Goal: Transaction & Acquisition: Purchase product/service

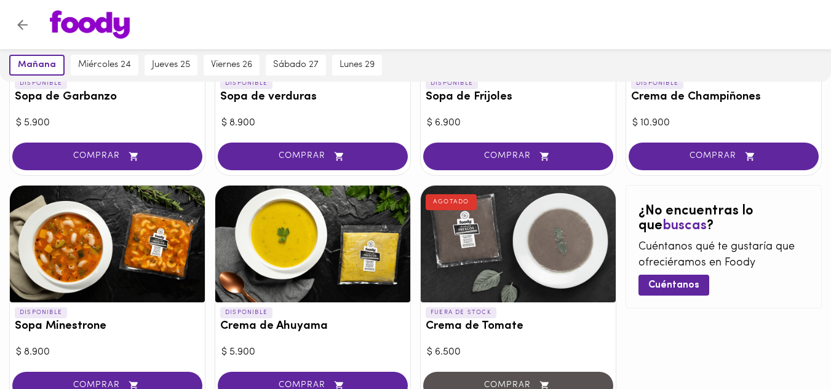
scroll to position [821, 0]
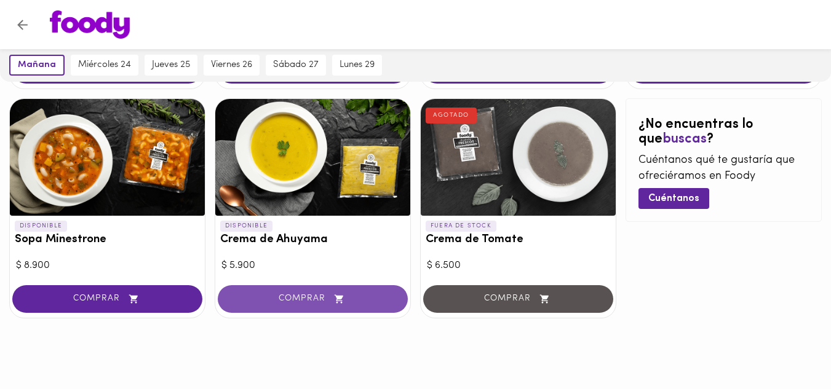
click at [296, 297] on span "COMPRAR" at bounding box center [312, 299] width 159 height 10
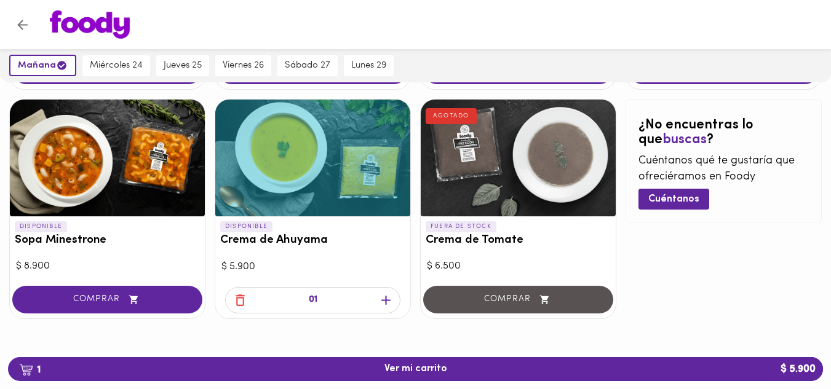
scroll to position [822, 0]
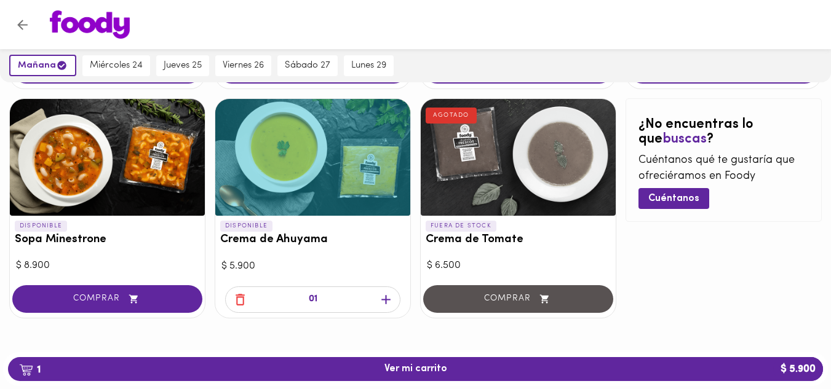
click at [383, 305] on icon "button" at bounding box center [385, 299] width 15 height 15
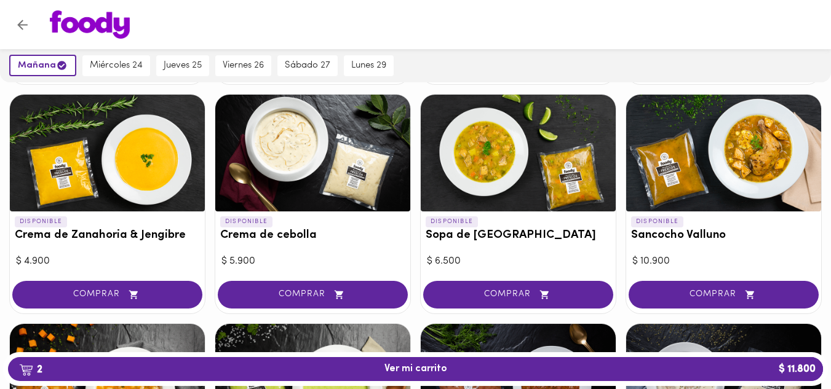
scroll to position [367, 0]
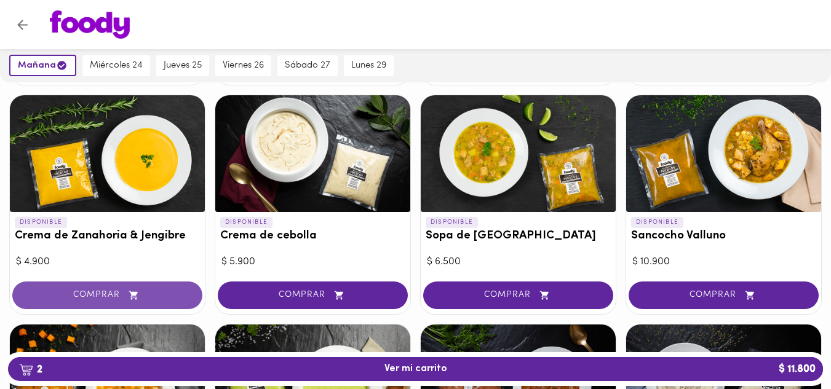
click at [109, 289] on button "COMPRAR" at bounding box center [107, 296] width 190 height 28
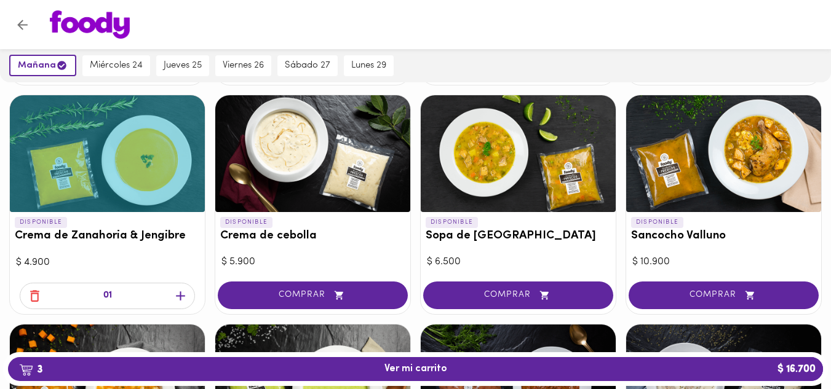
click at [177, 298] on icon "button" at bounding box center [180, 296] width 15 height 15
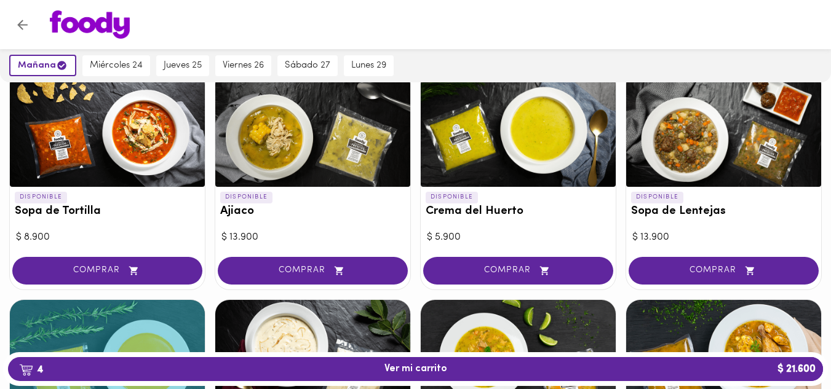
scroll to position [161, 0]
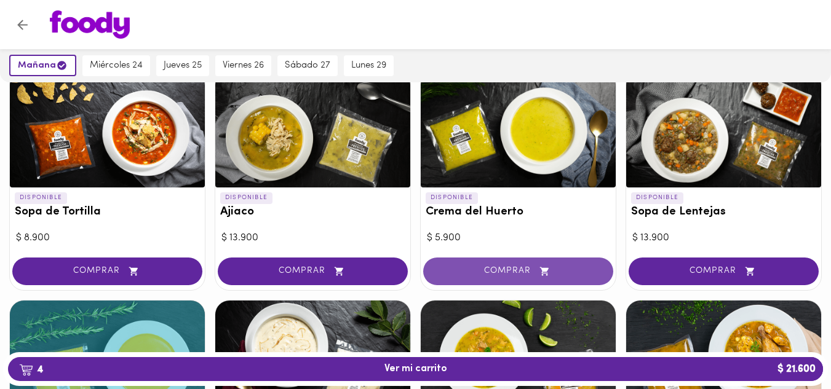
click at [497, 267] on span "COMPRAR" at bounding box center [518, 271] width 159 height 10
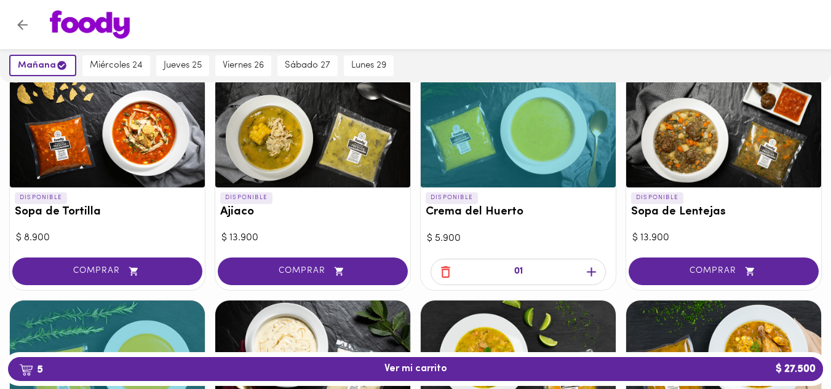
click at [593, 270] on icon "button" at bounding box center [591, 272] width 15 height 15
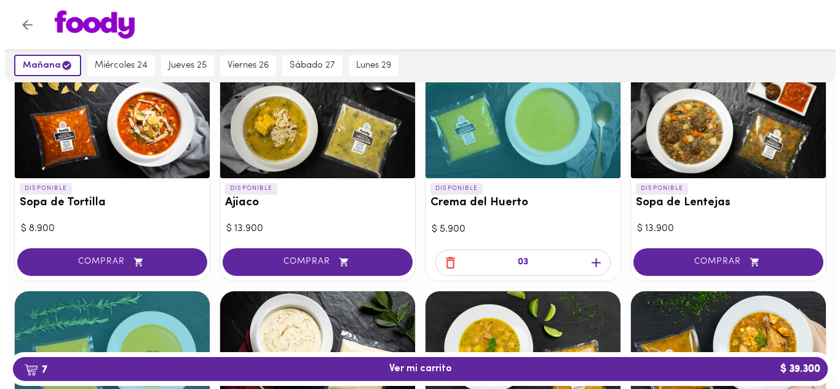
scroll to position [170, 0]
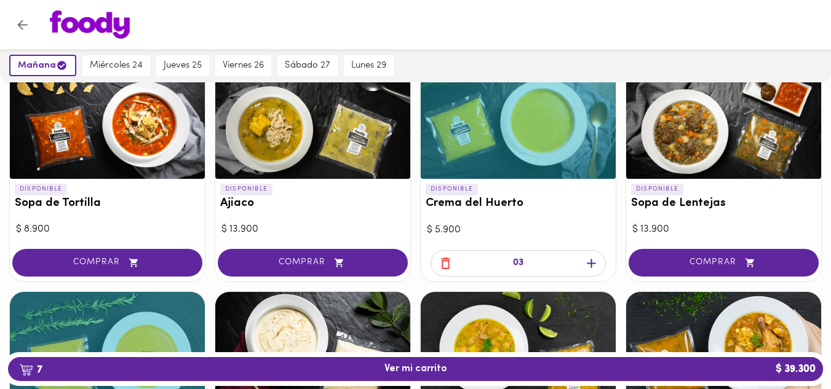
click at [110, 148] on div at bounding box center [107, 120] width 195 height 117
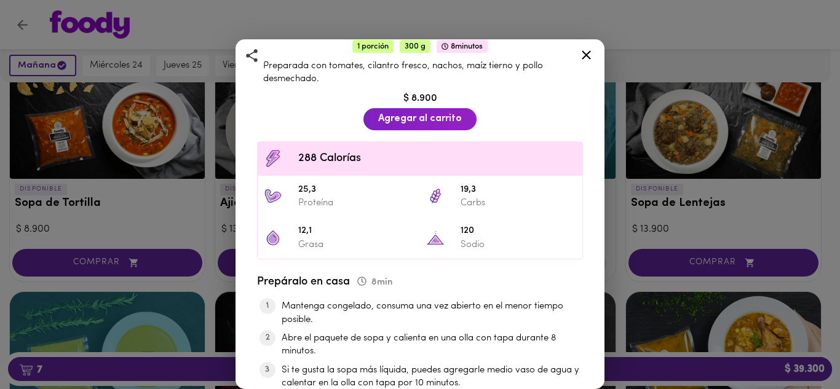
scroll to position [314, 0]
click at [588, 60] on icon at bounding box center [586, 54] width 15 height 15
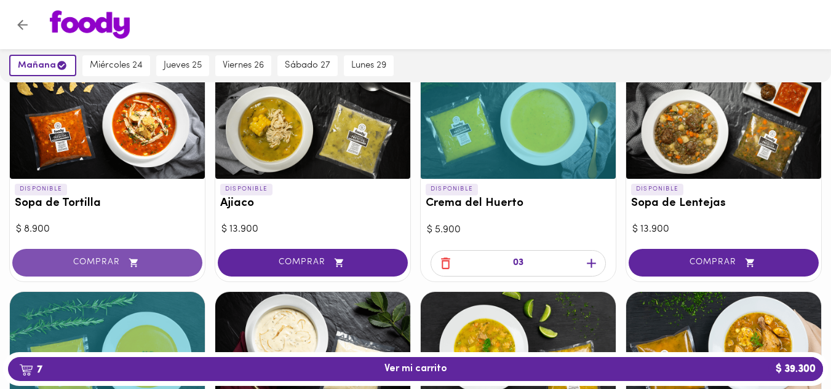
click at [149, 266] on span "COMPRAR" at bounding box center [107, 263] width 159 height 10
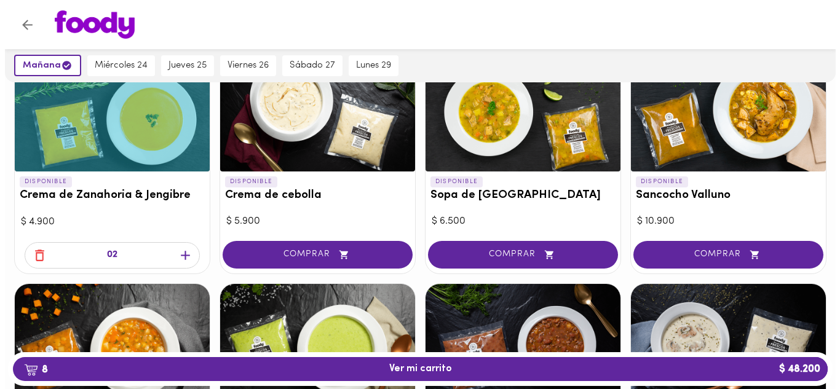
scroll to position [408, 0]
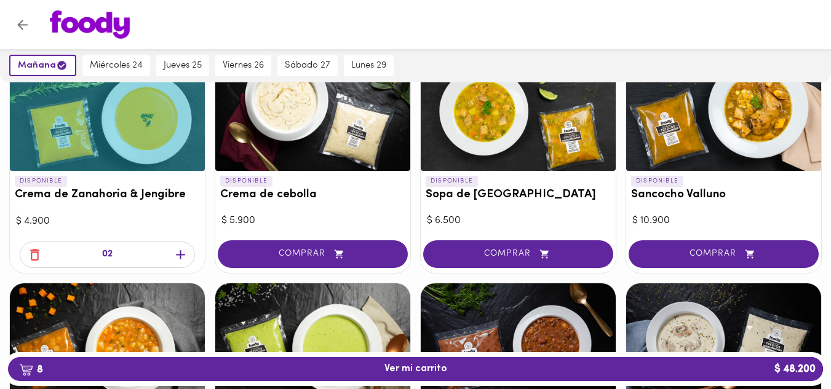
click at [499, 150] on div at bounding box center [518, 112] width 195 height 117
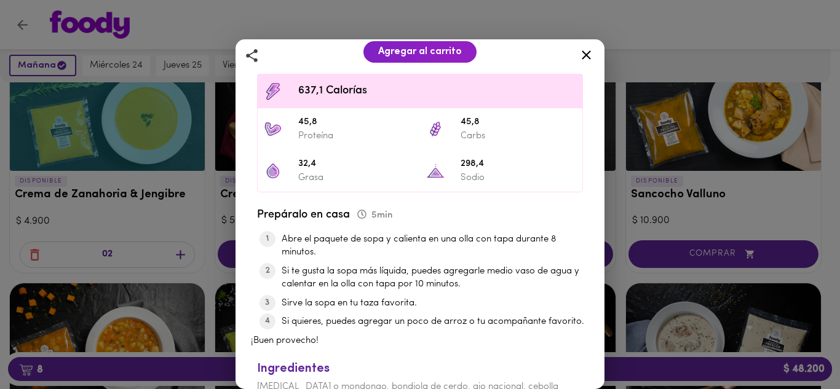
scroll to position [329, 0]
click at [580, 62] on icon at bounding box center [586, 54] width 15 height 15
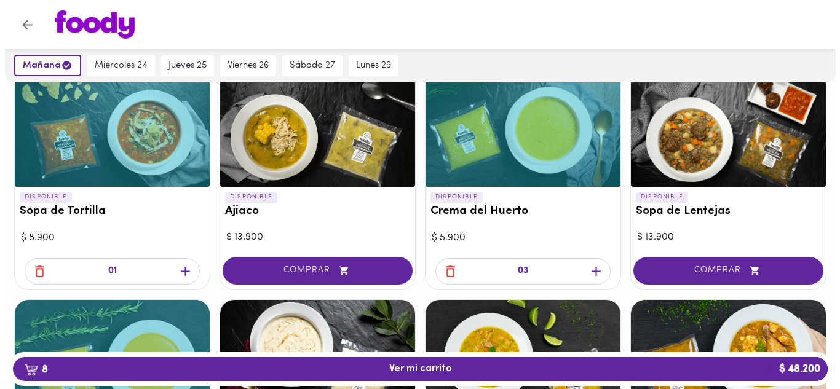
scroll to position [161, 0]
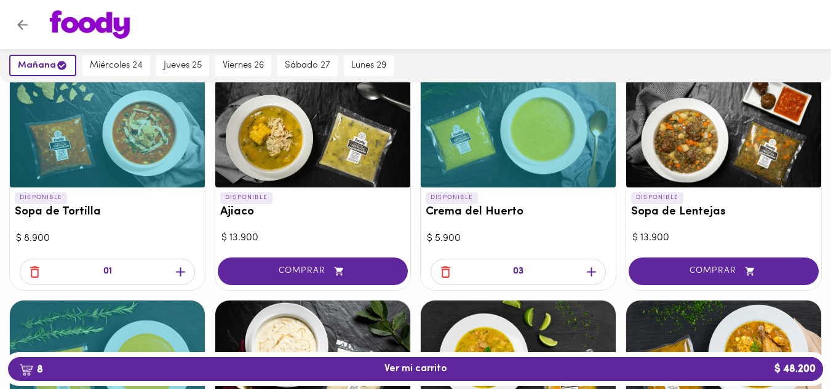
click at [529, 143] on div at bounding box center [518, 129] width 195 height 117
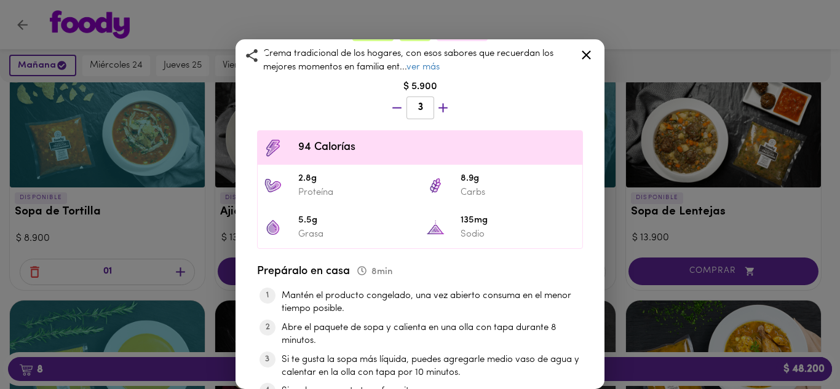
scroll to position [298, 0]
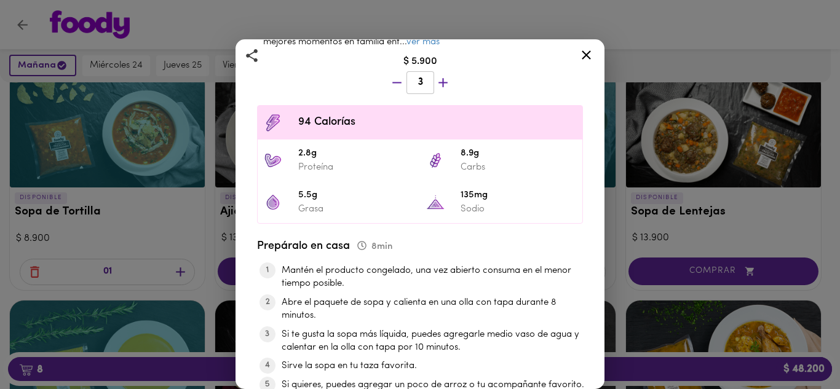
click at [586, 54] on icon at bounding box center [586, 54] width 9 height 9
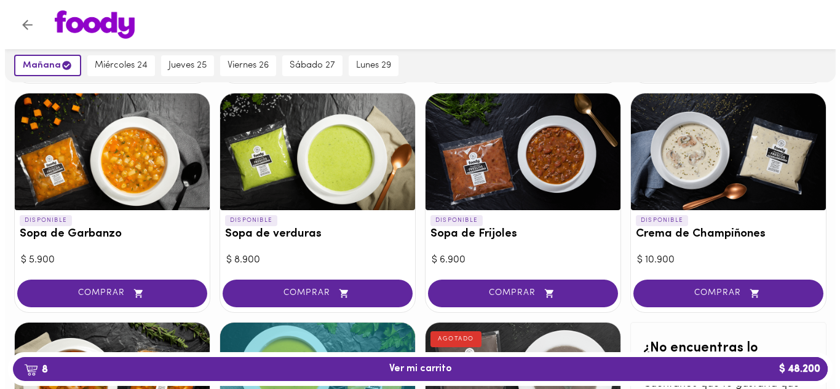
scroll to position [597, 0]
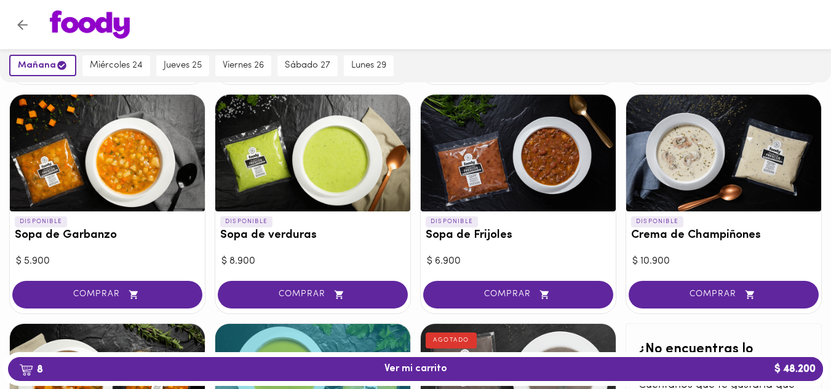
click at [280, 151] on div at bounding box center [312, 153] width 195 height 117
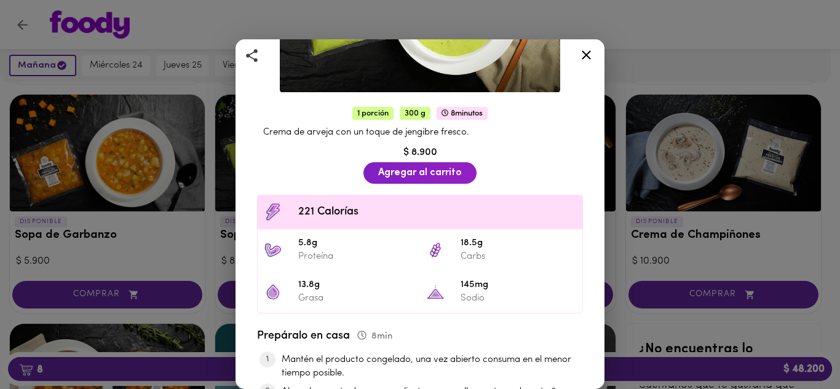
scroll to position [195, 0]
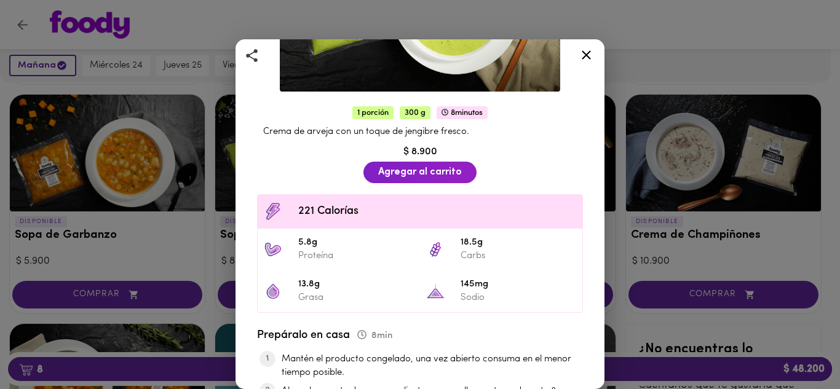
click at [584, 54] on icon at bounding box center [586, 54] width 15 height 15
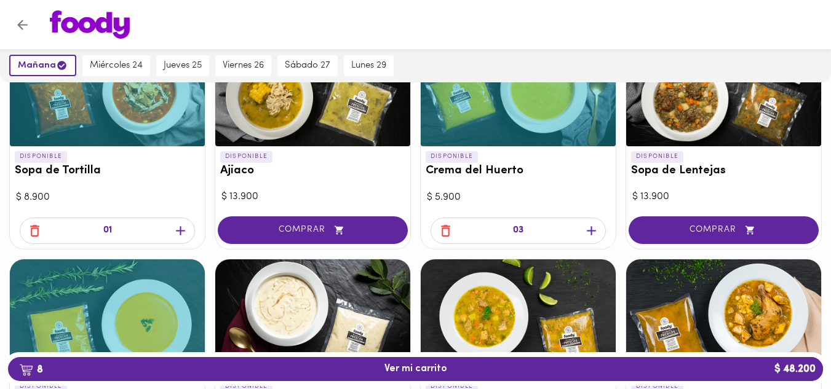
scroll to position [202, 0]
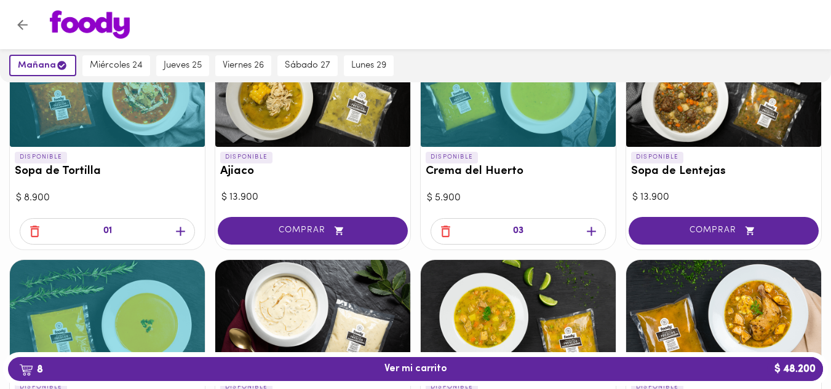
click at [591, 229] on icon "button" at bounding box center [591, 231] width 9 height 9
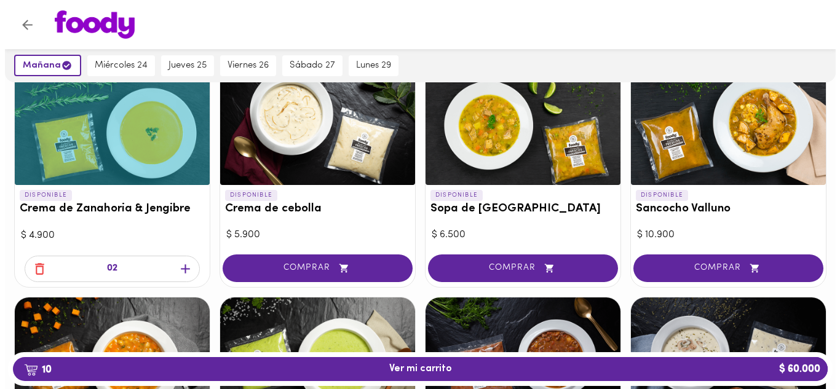
scroll to position [393, 0]
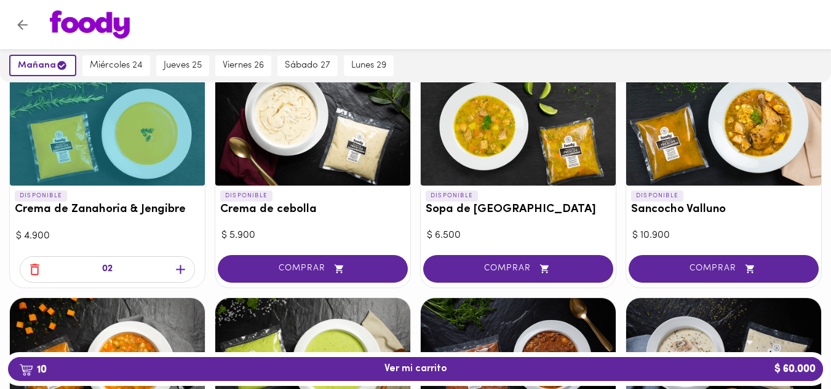
click at [300, 99] on div at bounding box center [312, 127] width 195 height 117
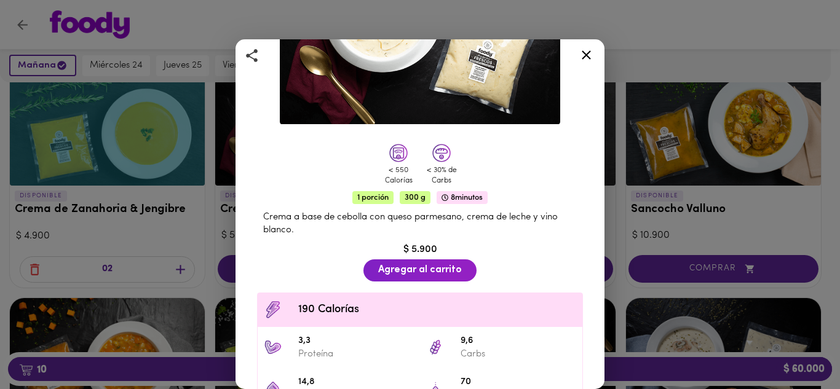
scroll to position [164, 0]
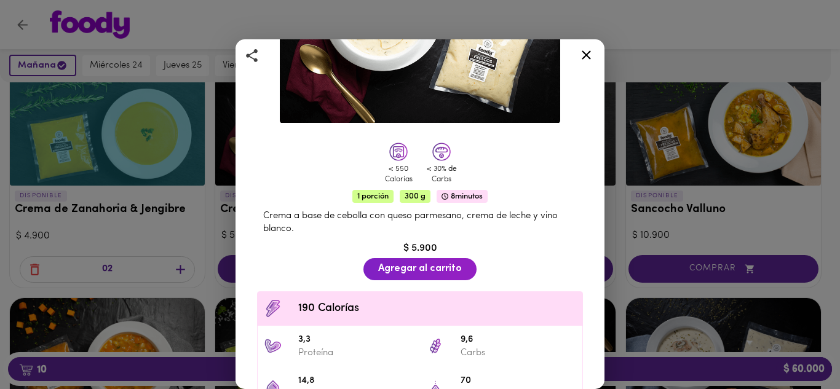
click at [580, 57] on icon at bounding box center [586, 54] width 15 height 15
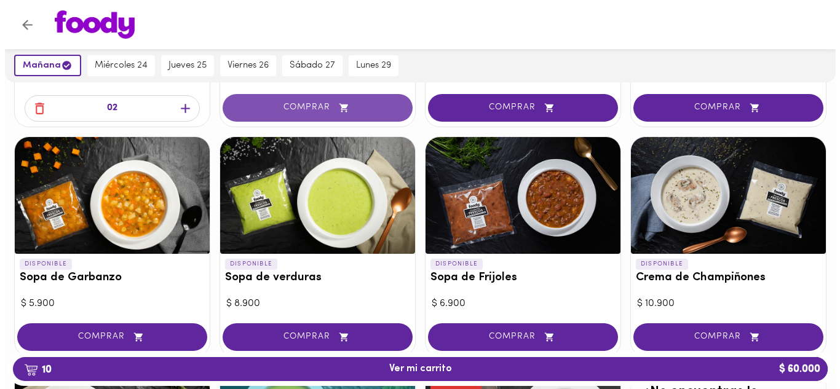
scroll to position [555, 0]
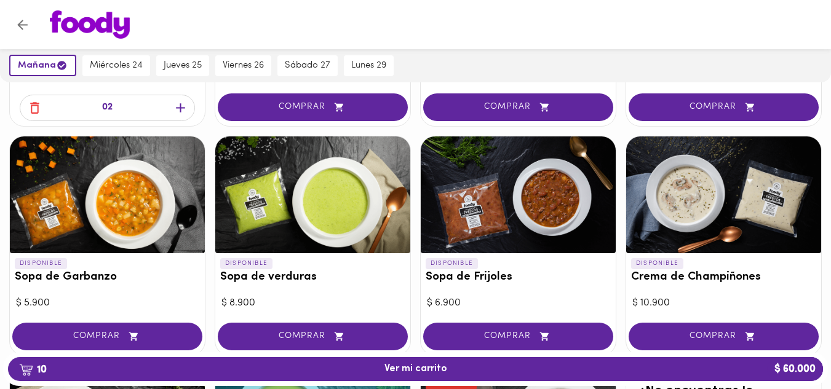
click at [504, 219] on div at bounding box center [518, 195] width 195 height 117
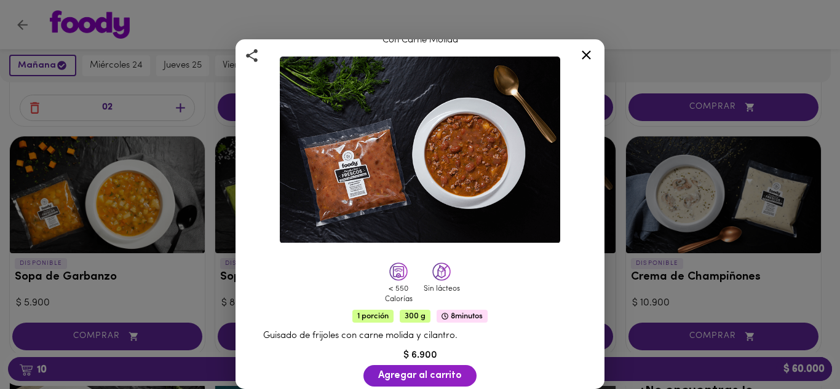
scroll to position [42, 0]
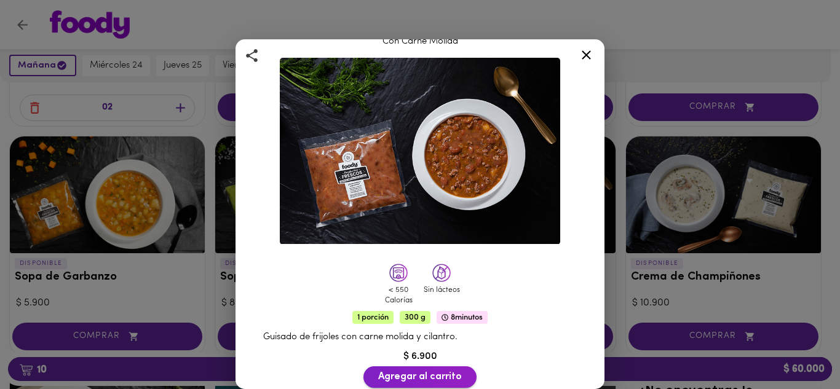
click at [429, 372] on span "Agregar al carrito" at bounding box center [420, 378] width 84 height 12
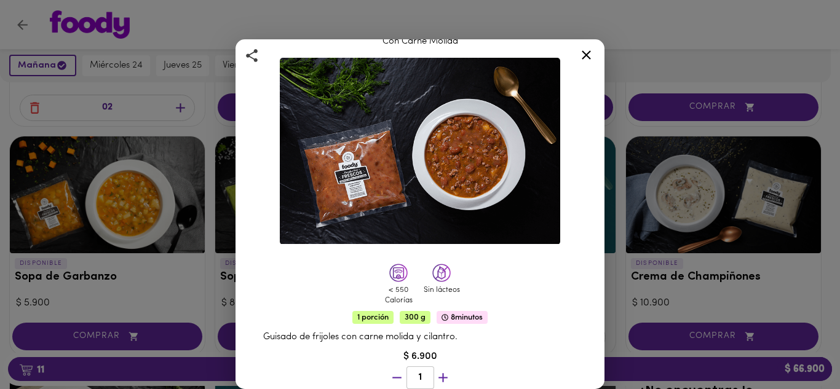
click at [585, 57] on icon at bounding box center [586, 54] width 9 height 9
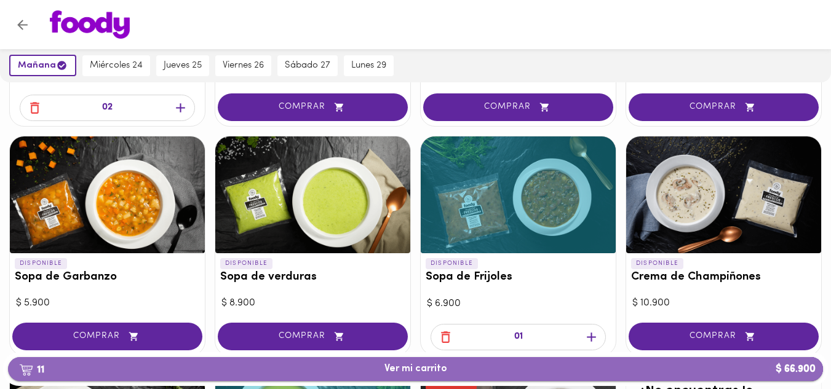
click at [708, 372] on span "11 Ver mi carrito $ 66.900" at bounding box center [416, 370] width 796 height 12
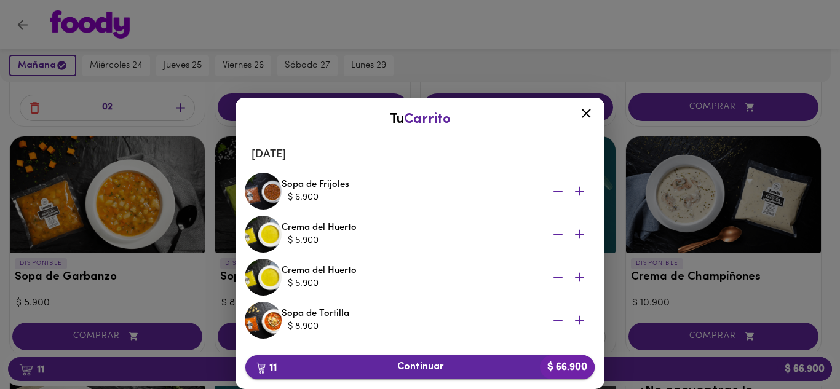
click at [466, 371] on span "11 Continuar $ 66.900" at bounding box center [420, 368] width 330 height 12
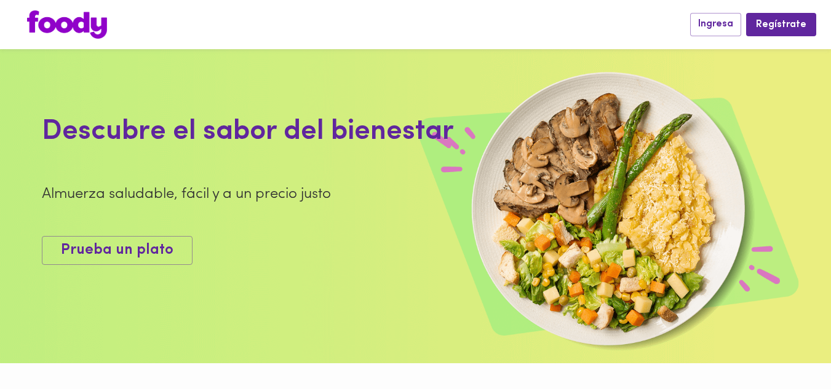
scroll to position [10, 0]
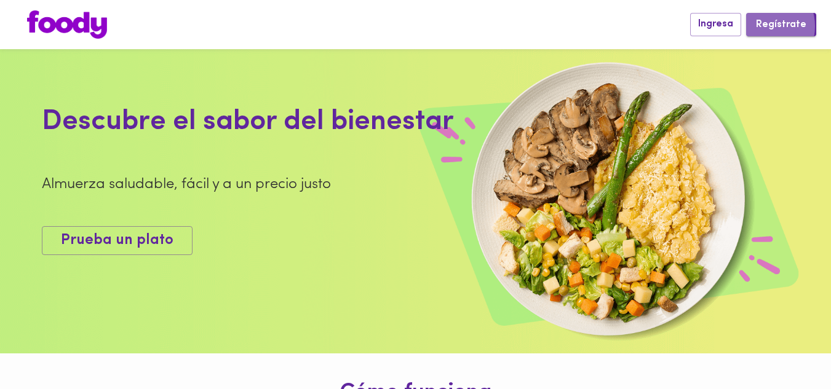
click at [762, 26] on span "Regístrate" at bounding box center [781, 25] width 50 height 12
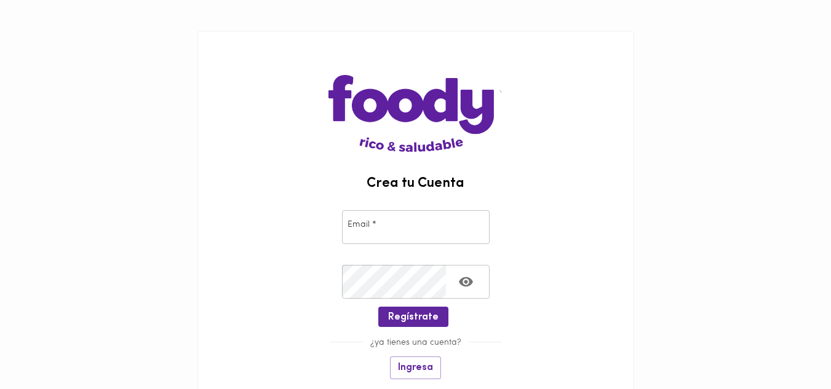
type input "[EMAIL_ADDRESS][DOMAIN_NAME]"
click at [404, 318] on span "Regístrate" at bounding box center [413, 318] width 50 height 12
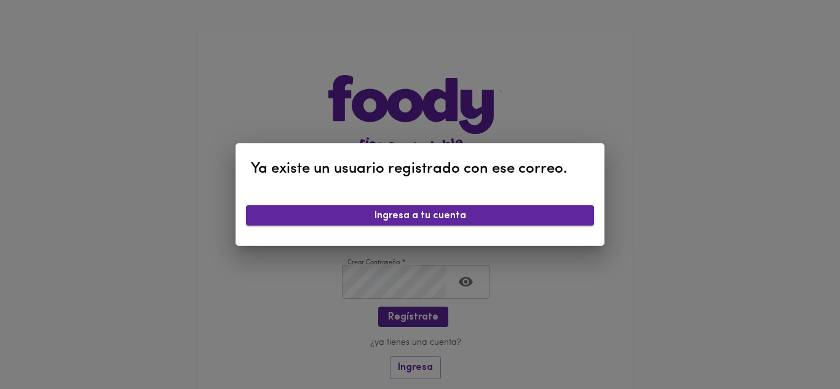
click at [396, 226] on button "Ingresa a tu cuenta" at bounding box center [420, 216] width 348 height 20
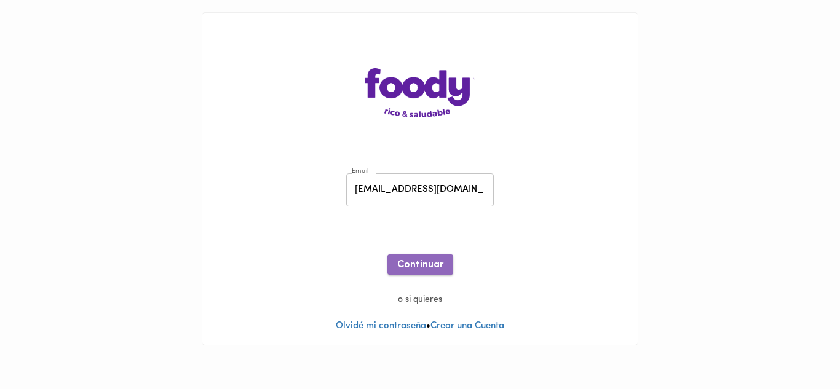
click at [425, 269] on span "Continuar" at bounding box center [420, 266] width 46 height 12
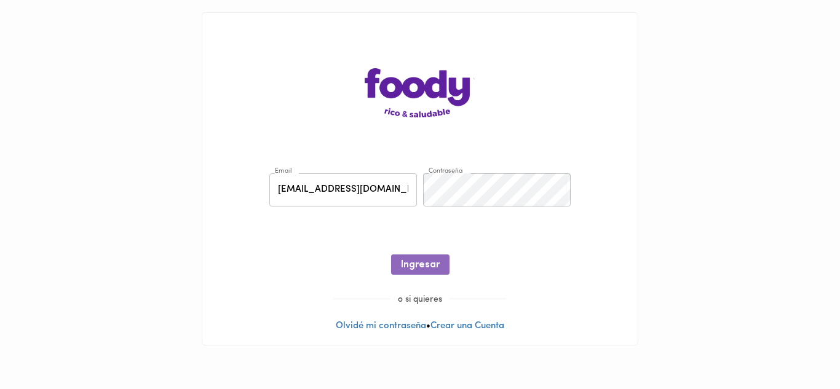
click at [425, 269] on span "Ingresar" at bounding box center [420, 266] width 39 height 12
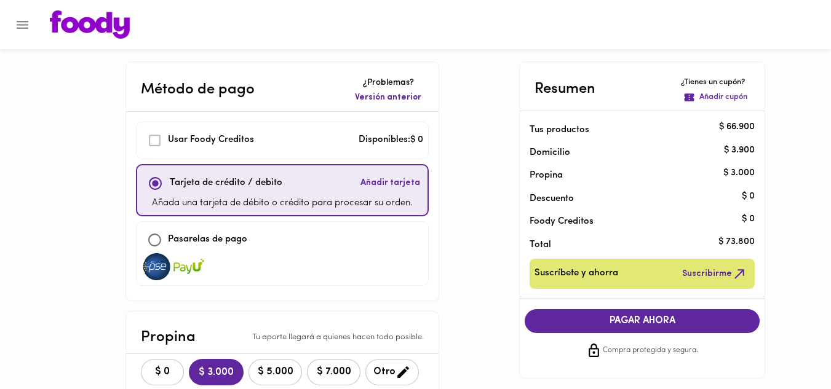
scroll to position [126, 0]
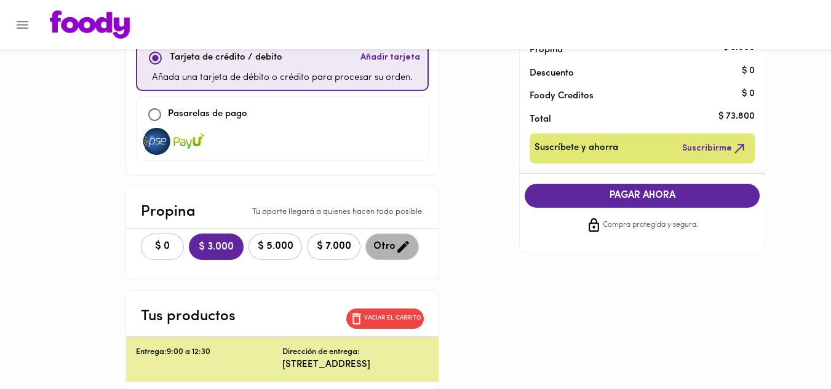
click at [396, 246] on icon "button" at bounding box center [403, 246] width 15 height 15
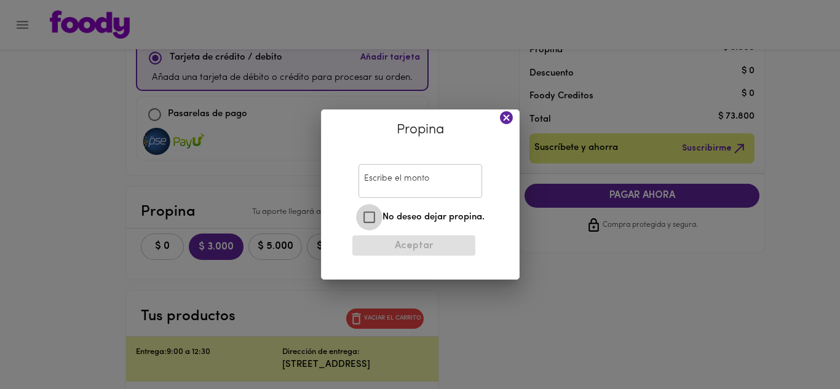
click at [377, 217] on input "No deseo dejar propina." at bounding box center [369, 217] width 26 height 26
checkbox input "true"
type input "0"
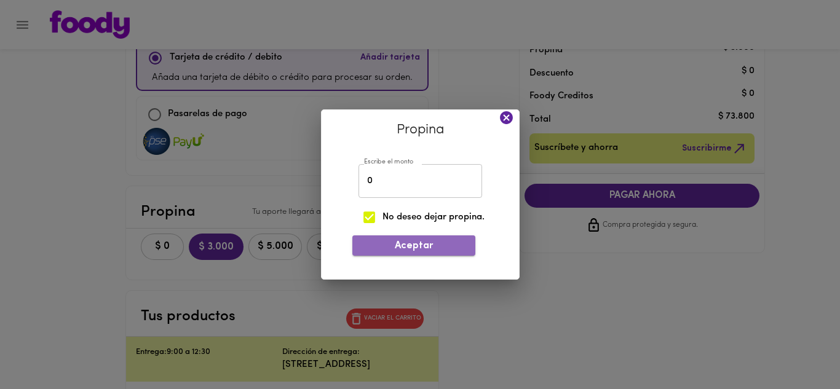
click at [393, 237] on button "Aceptar" at bounding box center [414, 246] width 123 height 20
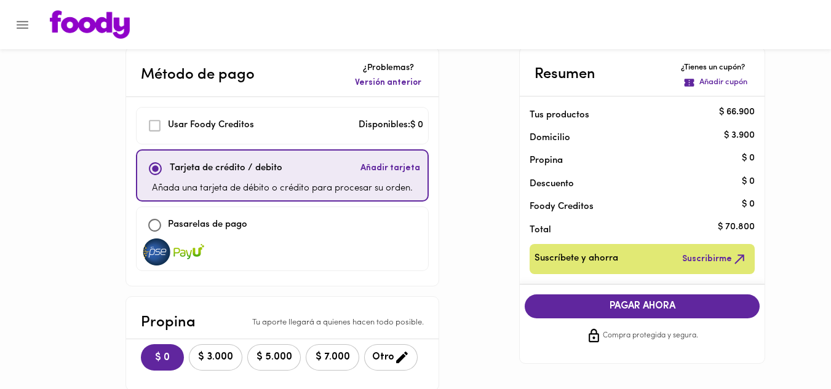
scroll to position [0, 0]
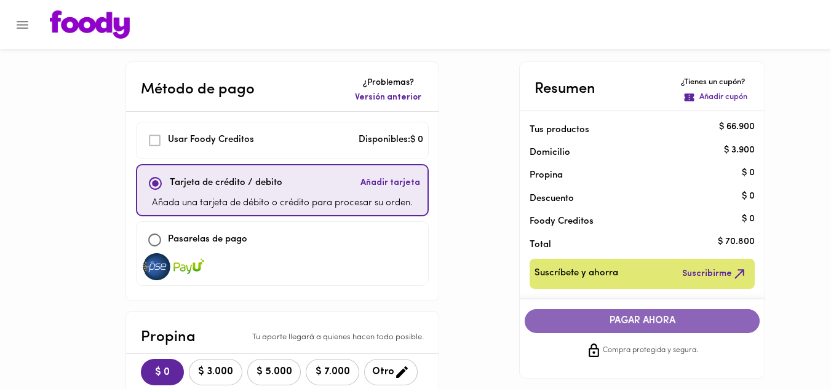
click at [646, 325] on span "PAGAR AHORA" at bounding box center [642, 322] width 210 height 12
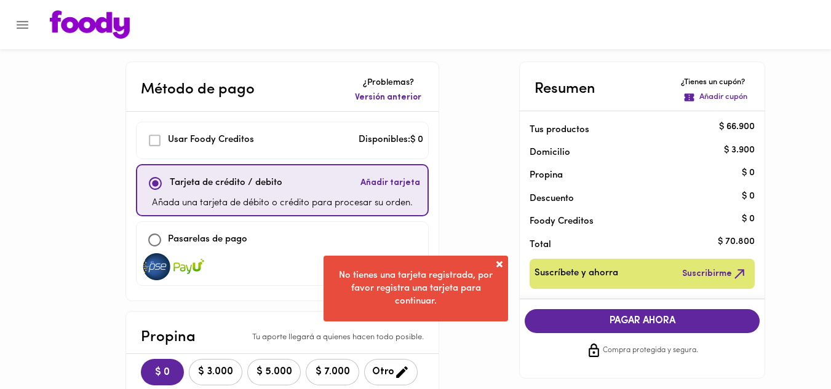
click at [219, 186] on p "Tarjeta de crédito / debito" at bounding box center [226, 184] width 113 height 14
click at [385, 185] on span "Añadir tarjeta" at bounding box center [391, 183] width 60 height 12
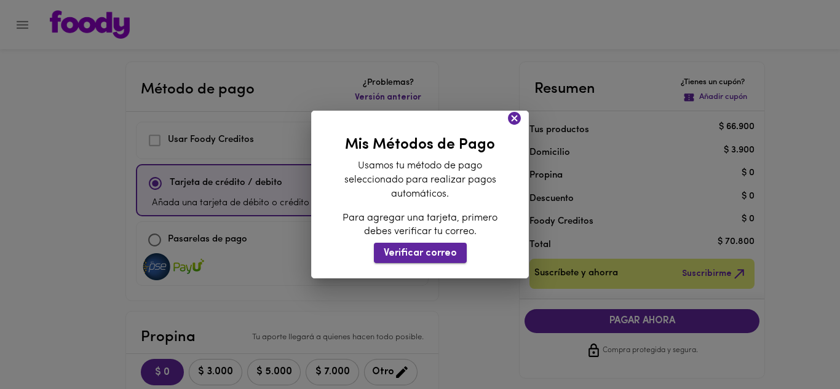
click at [427, 253] on span "Verificar correo" at bounding box center [420, 254] width 73 height 12
click at [429, 258] on span "Verificar correo" at bounding box center [420, 254] width 73 height 12
click at [514, 118] on icon at bounding box center [514, 118] width 15 height 15
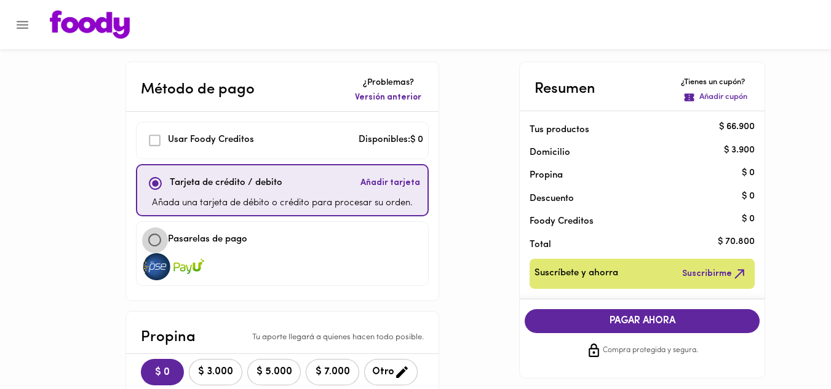
click at [159, 241] on input "checkbox" at bounding box center [155, 240] width 26 height 26
checkbox input "true"
checkbox input "false"
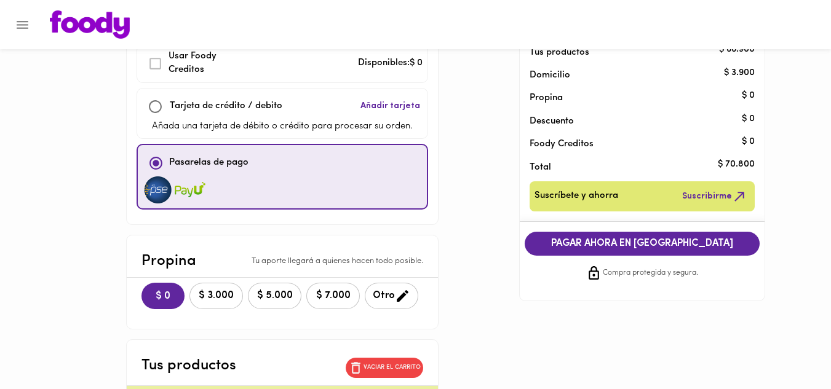
scroll to position [78, 0]
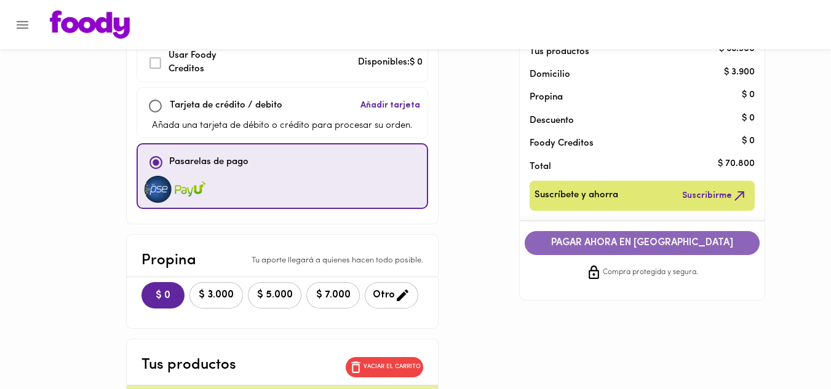
click at [577, 249] on span "PAGAR AHORA EN [GEOGRAPHIC_DATA]" at bounding box center [642, 243] width 210 height 12
